Goal: Information Seeking & Learning: Learn about a topic

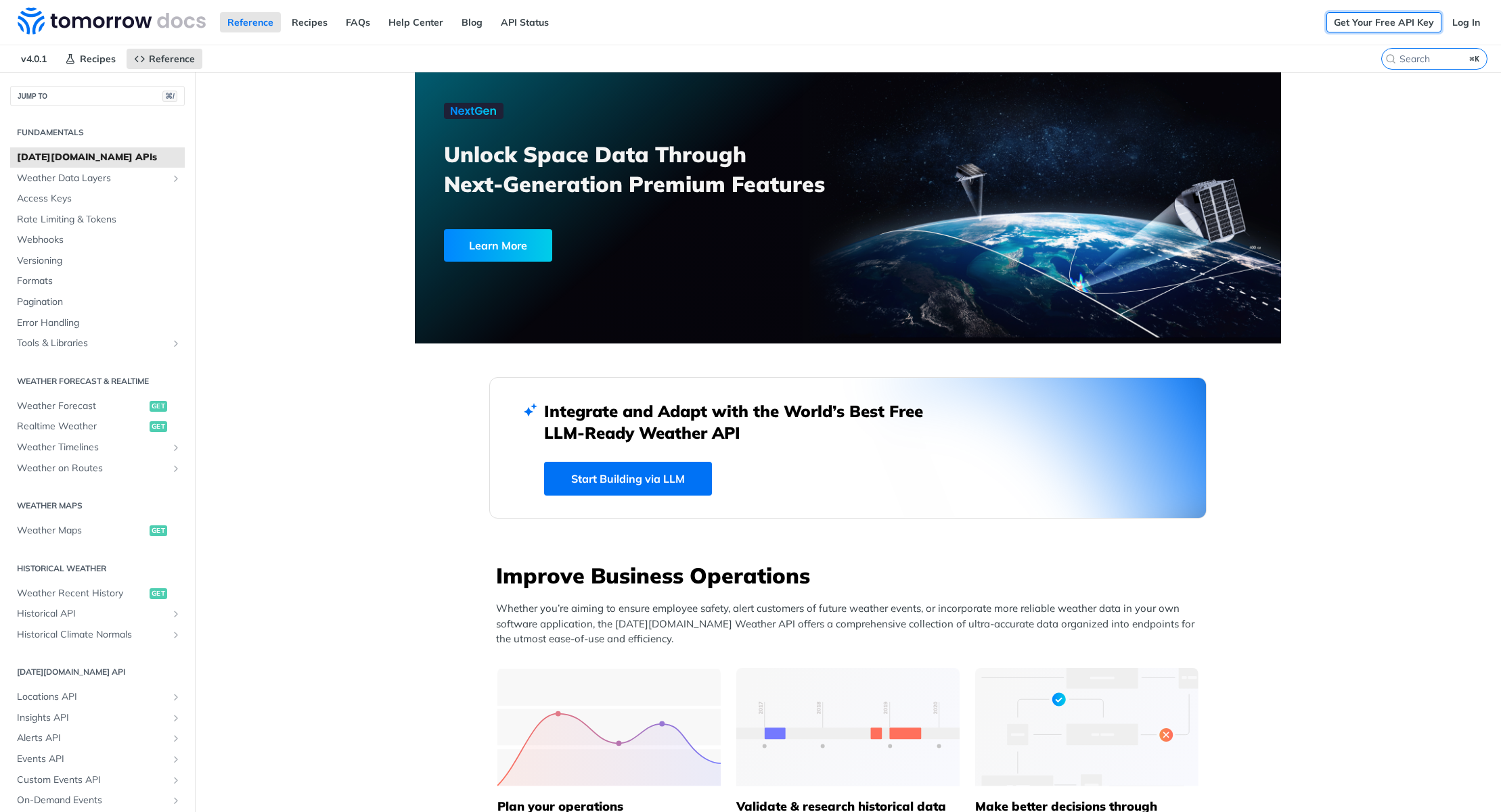
click at [1368, 18] on link "Get Your Free API Key" at bounding box center [1384, 23] width 115 height 20
click at [1472, 27] on link "Log In" at bounding box center [1466, 23] width 43 height 20
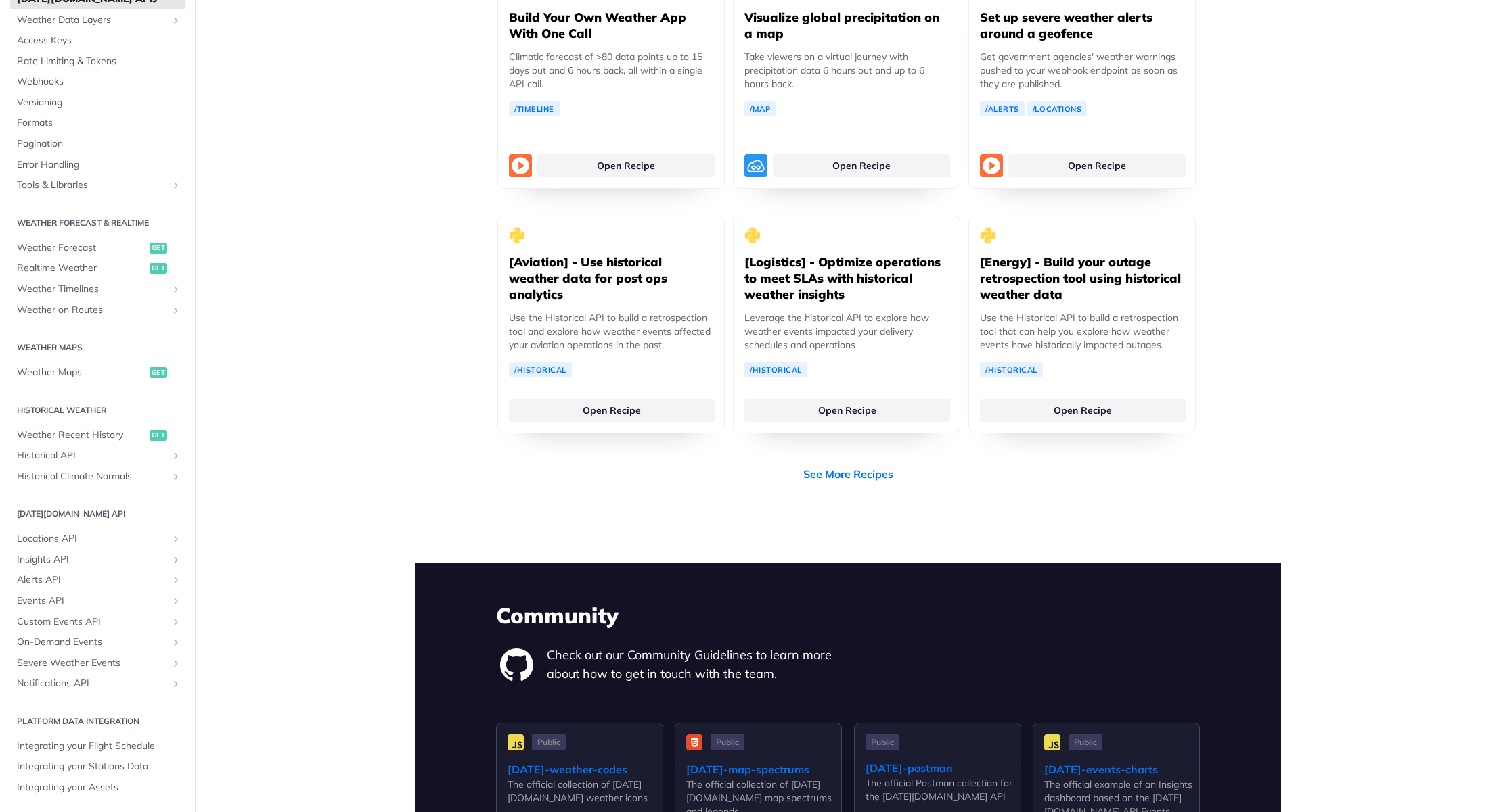
scroll to position [3010, 0]
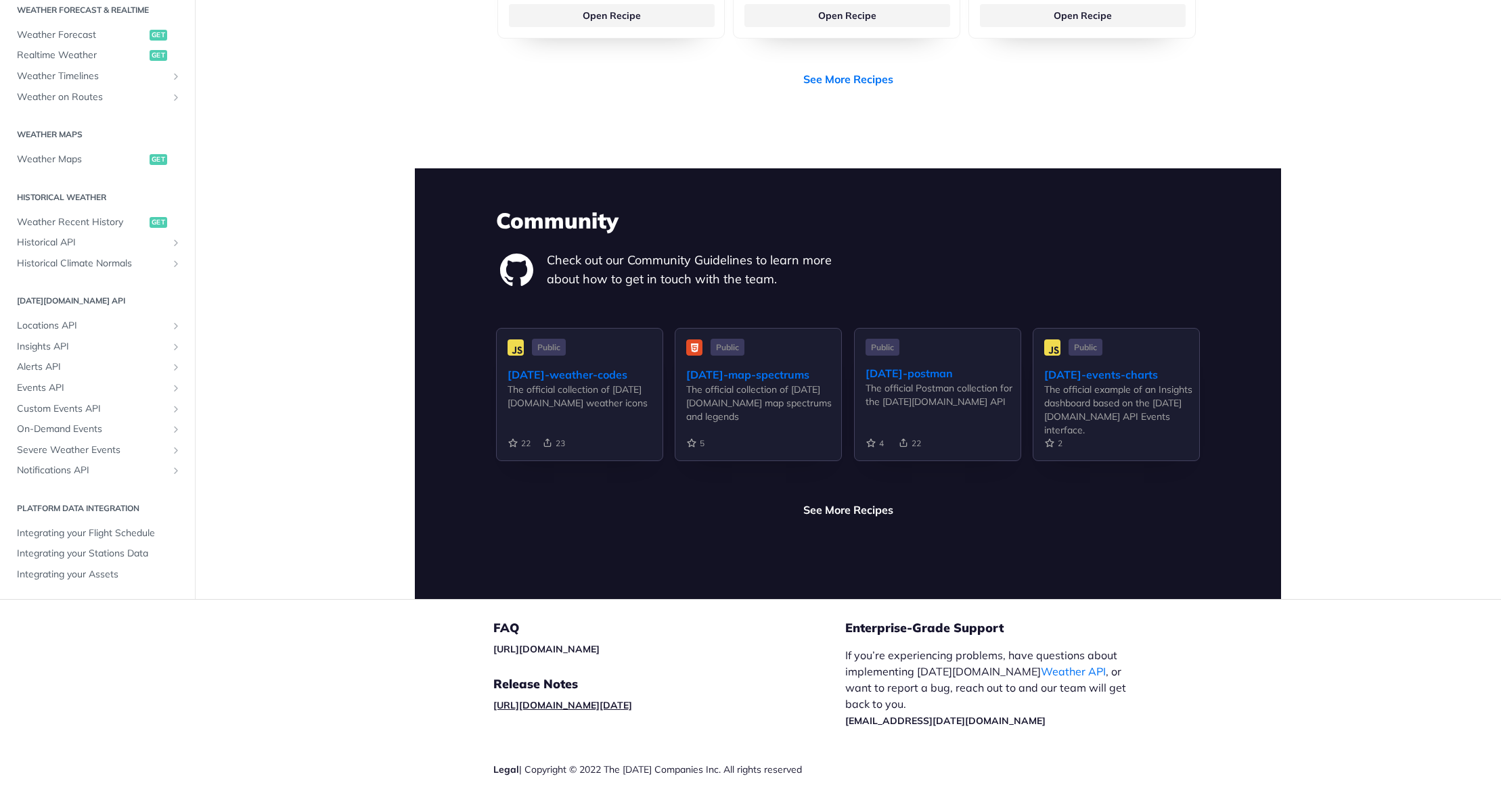
click at [571, 699] on link "[URL][DOMAIN_NAME][DATE]" at bounding box center [563, 705] width 139 height 13
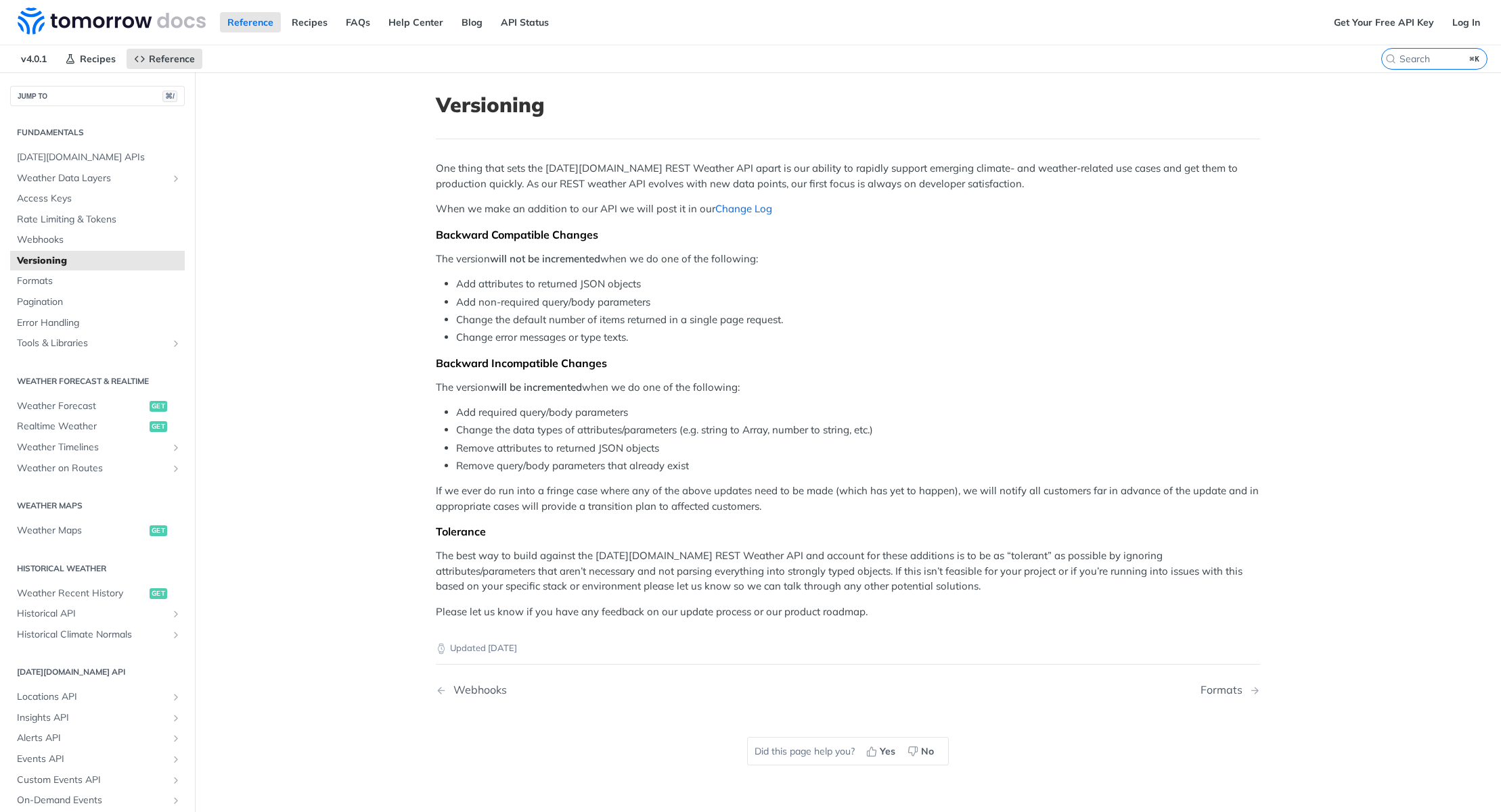
click at [745, 204] on link "Change Log" at bounding box center [744, 208] width 57 height 13
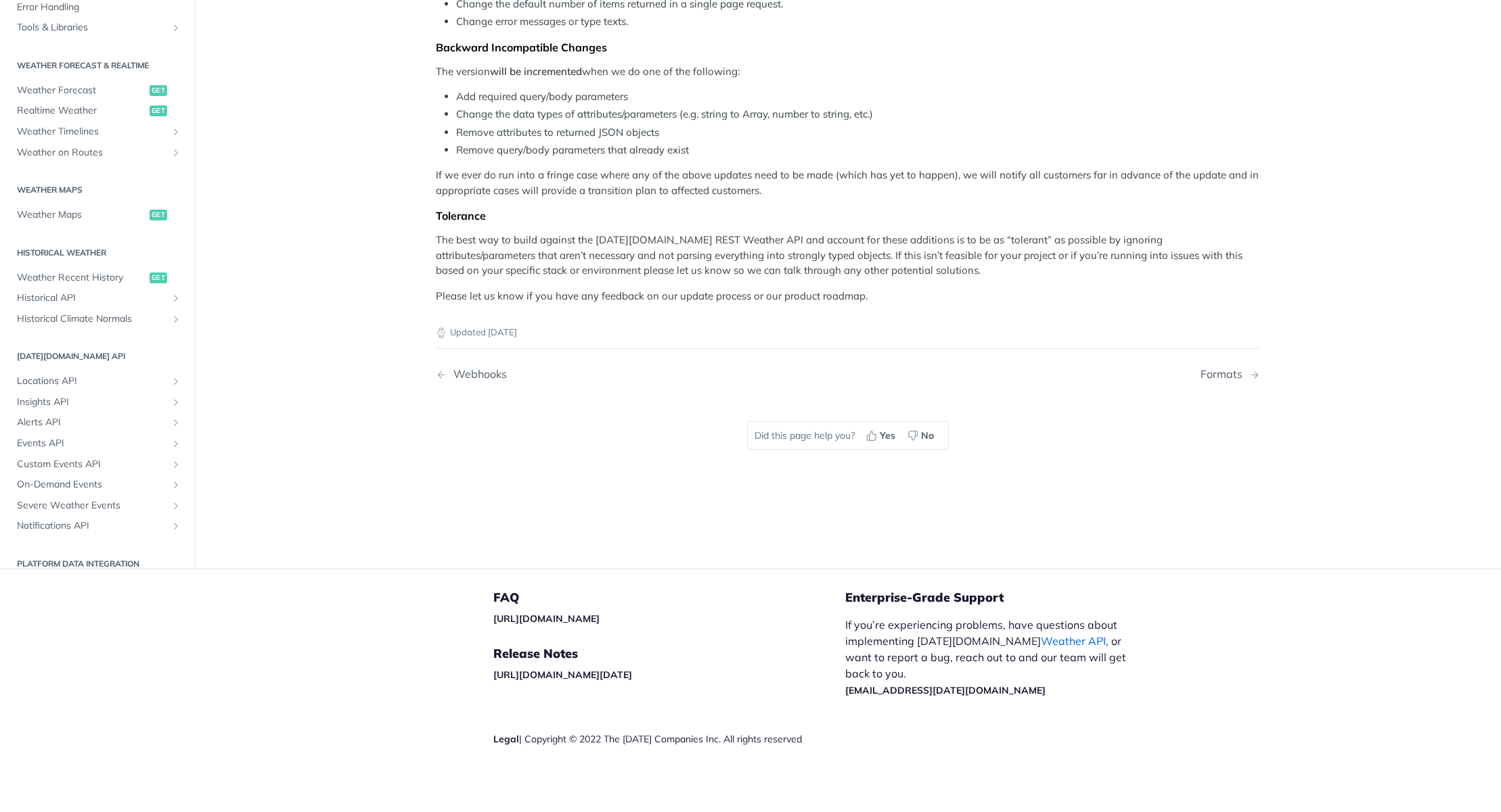
click at [1041, 641] on link "Weather API" at bounding box center [1073, 641] width 65 height 13
click at [568, 619] on link "[URL][DOMAIN_NAME]" at bounding box center [546, 619] width 106 height 13
click at [603, 125] on li "Remove attributes to returned JSON objects" at bounding box center [858, 133] width 804 height 16
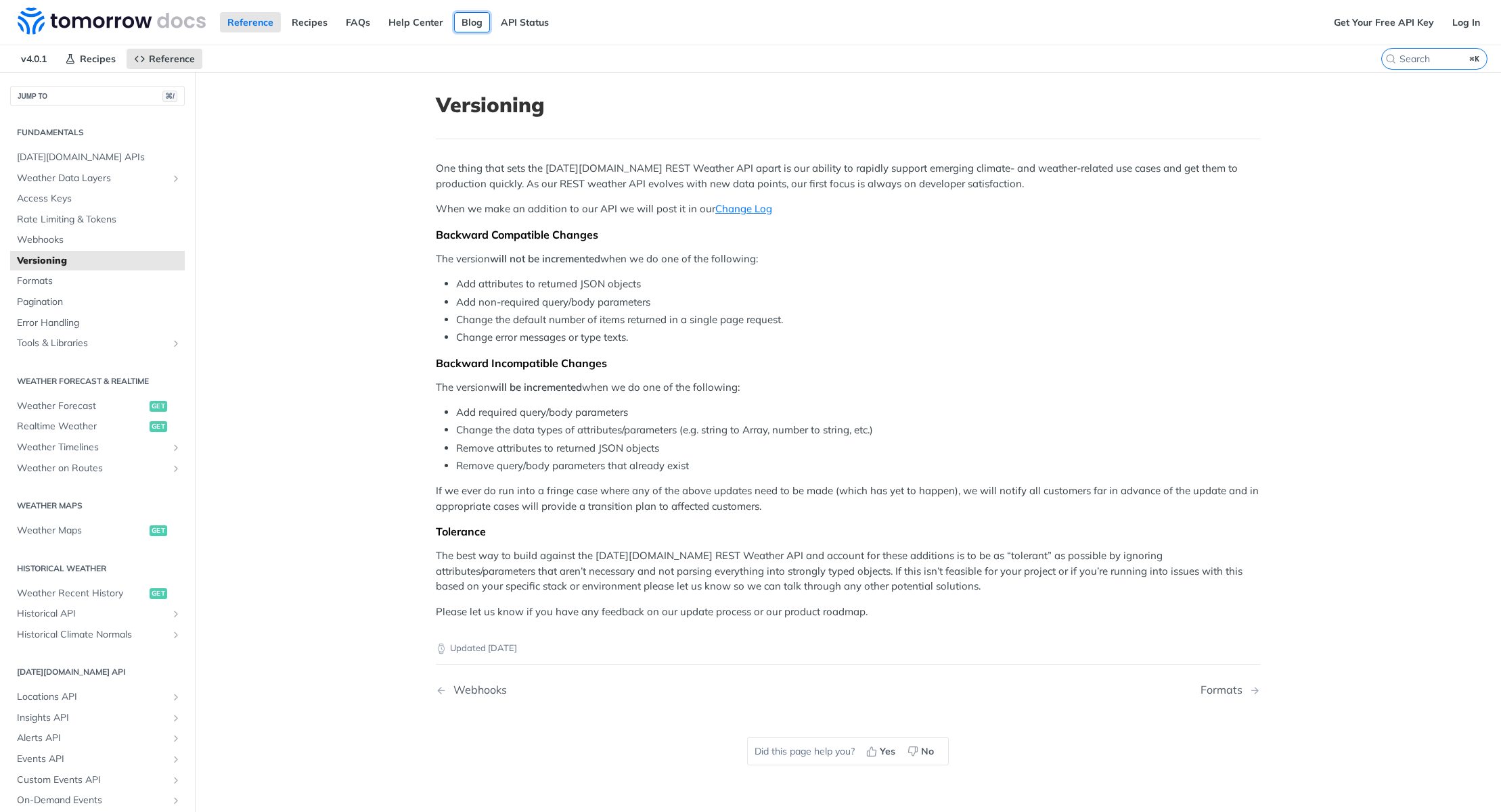
click at [465, 23] on link "Blog" at bounding box center [472, 23] width 36 height 20
click at [418, 23] on link "Help Center" at bounding box center [415, 23] width 69 height 20
click at [310, 23] on link "Recipes" at bounding box center [310, 23] width 51 height 20
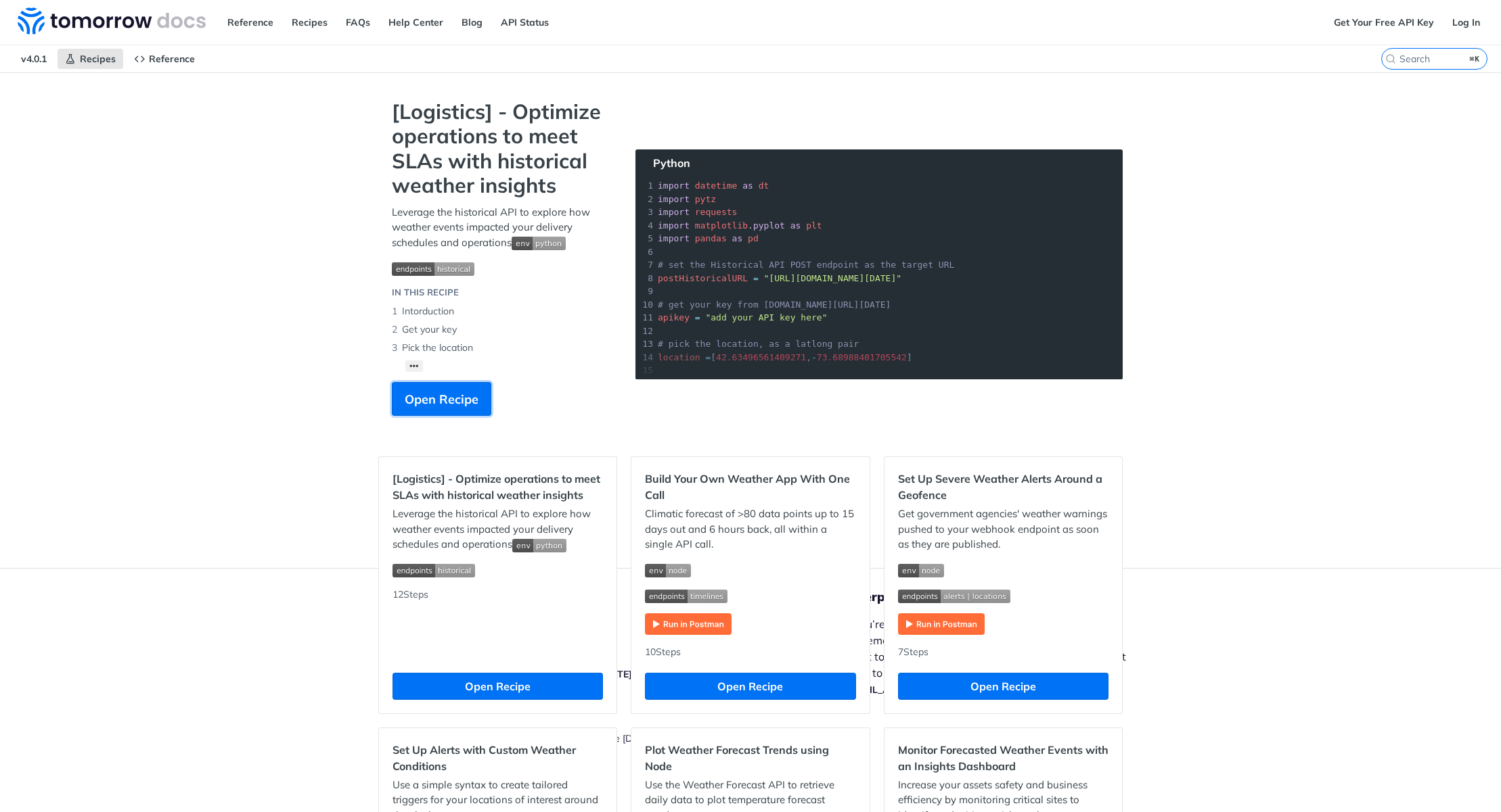
drag, startPoint x: 448, startPoint y: 400, endPoint x: 420, endPoint y: 376, distance: 36.9
click at [448, 400] on span "Open Recipe" at bounding box center [442, 400] width 74 height 18
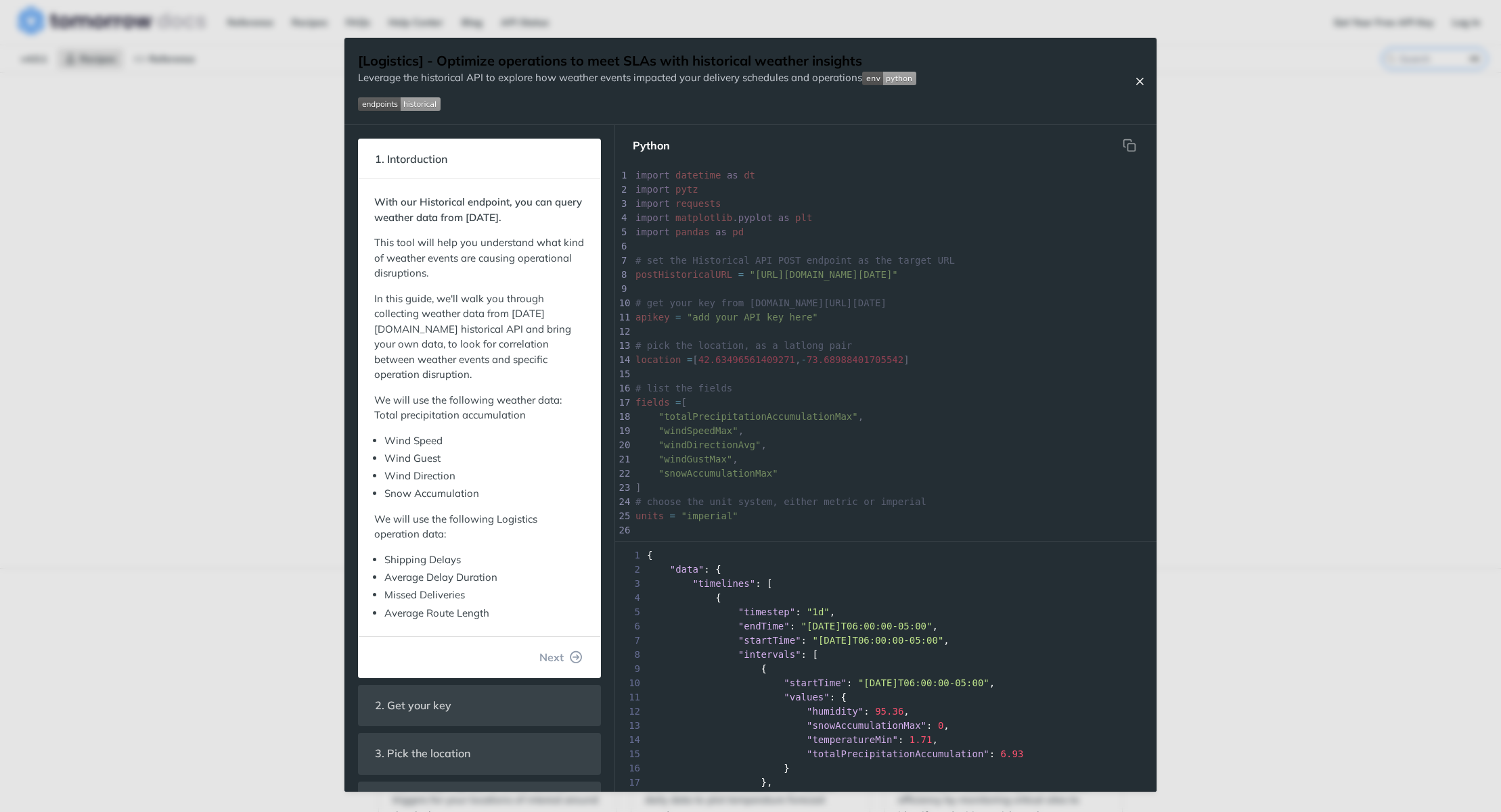
click at [1138, 82] on icon "Close Recipe" at bounding box center [1140, 81] width 13 height 13
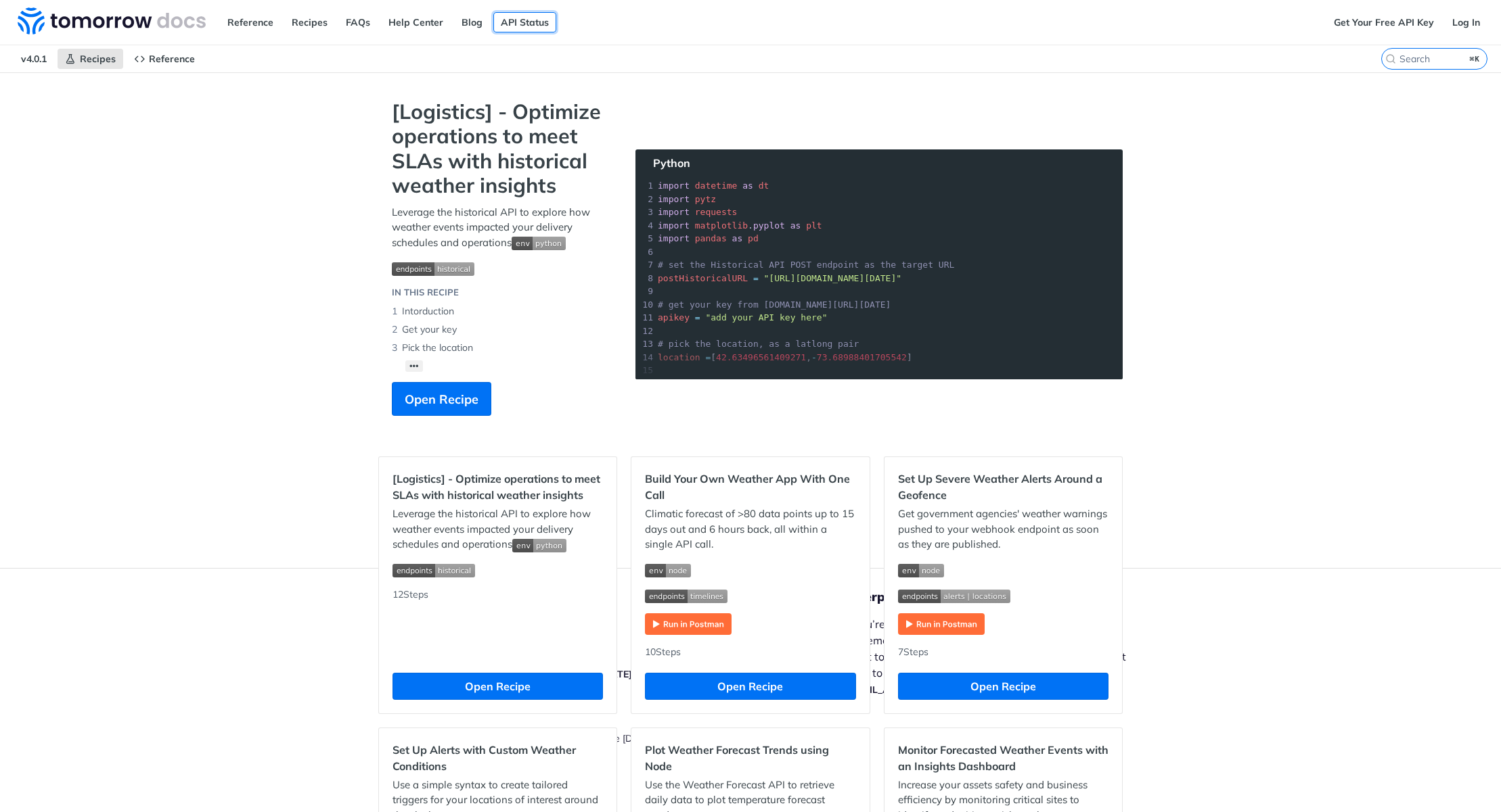
click at [515, 24] on link "API Status" at bounding box center [525, 23] width 63 height 20
